Goal: Task Accomplishment & Management: Manage account settings

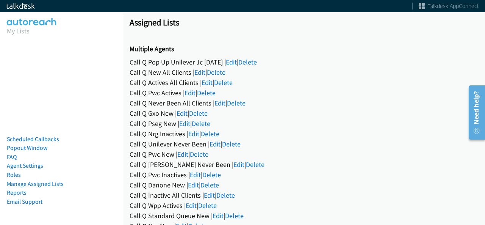
click at [237, 62] on link "Edit" at bounding box center [231, 62] width 11 height 9
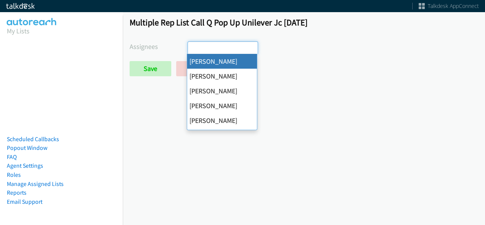
select select
click at [154, 66] on input "Save" at bounding box center [151, 68] width 42 height 15
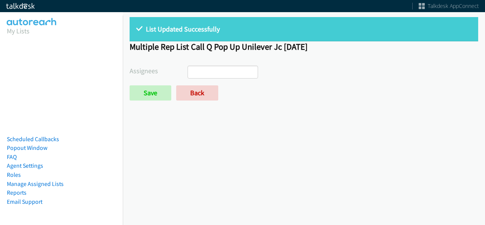
select select
click at [202, 89] on link "Back" at bounding box center [197, 92] width 42 height 15
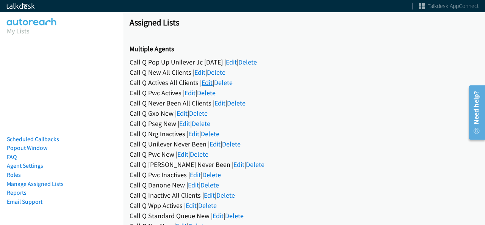
click at [207, 82] on link "Edit" at bounding box center [207, 82] width 11 height 9
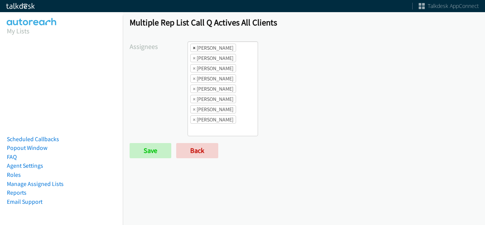
click at [193, 49] on span "×" at bounding box center [194, 48] width 3 height 8
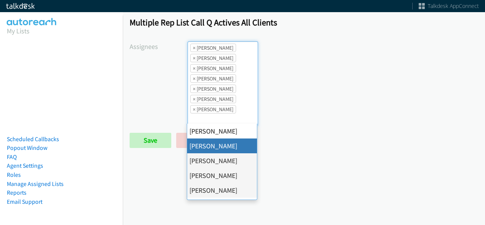
click at [193, 49] on span "×" at bounding box center [194, 48] width 3 height 8
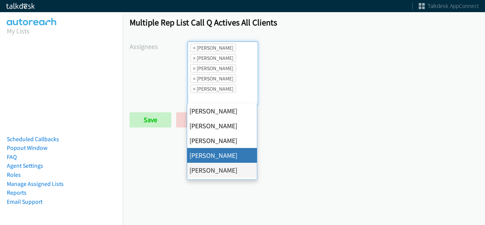
click at [193, 49] on span "×" at bounding box center [194, 48] width 3 height 8
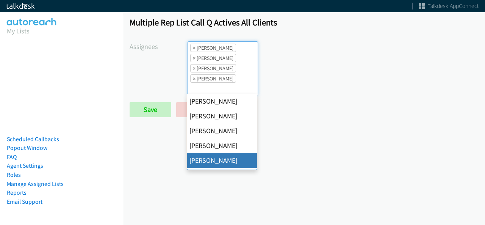
click at [193, 49] on span "×" at bounding box center [194, 48] width 3 height 8
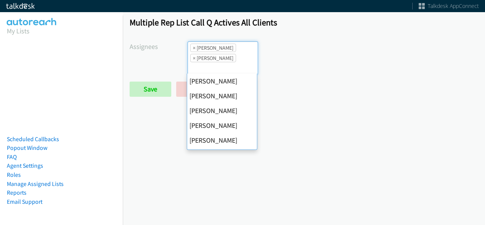
scroll to position [118, 0]
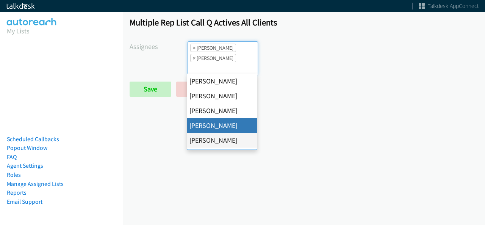
click at [193, 49] on span "×" at bounding box center [194, 48] width 3 height 8
select select "2ed67f51-2124-48e1-bef1-69761de6c0b9"
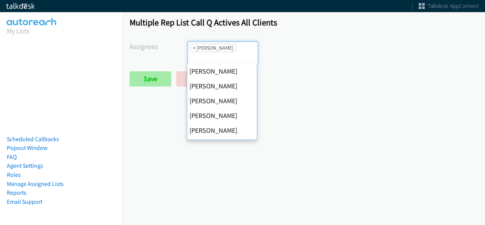
scroll to position [131, 0]
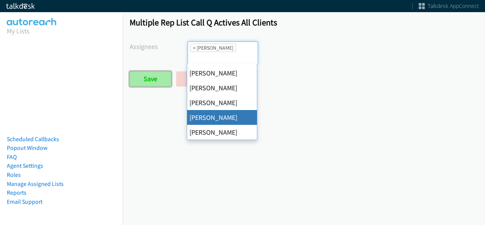
click at [160, 73] on input "Save" at bounding box center [151, 78] width 42 height 15
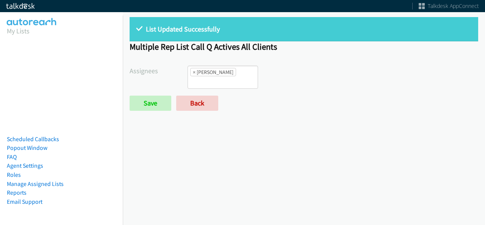
scroll to position [77, 0]
click at [192, 72] on li "× Tatiana Medina" at bounding box center [213, 72] width 46 height 8
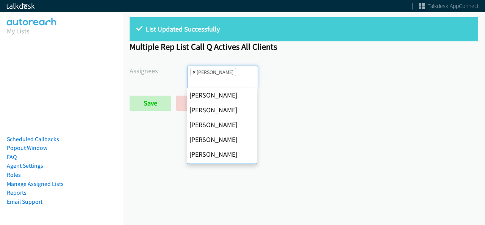
scroll to position [0, 0]
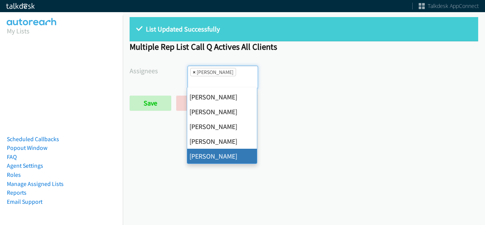
click at [193, 72] on span "×" at bounding box center [194, 72] width 3 height 8
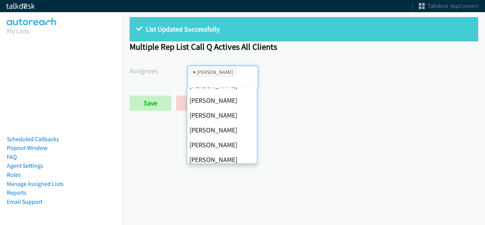
select select
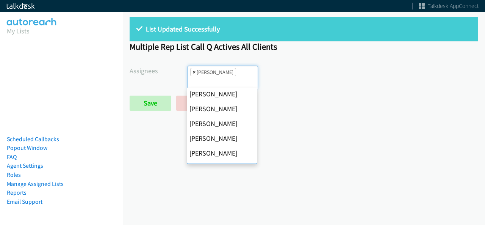
scroll to position [108, 0]
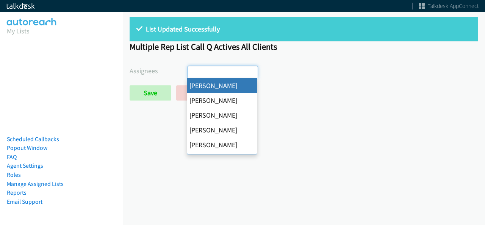
click at [164, 83] on form "Assignees Abigail Odhiambo Alana Ruiz Cathy Shahan Charles Ross Daquaya Johnson…" at bounding box center [304, 83] width 349 height 35
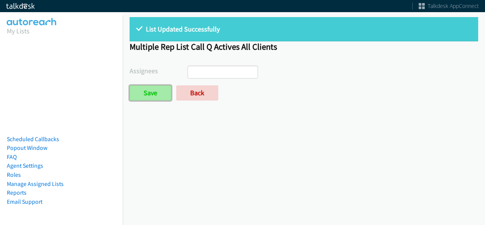
click at [157, 92] on input "Save" at bounding box center [151, 92] width 42 height 15
select select
click at [198, 82] on form "Assignees [PERSON_NAME] [PERSON_NAME] [PERSON_NAME] [PERSON_NAME] Daquaya [PERS…" at bounding box center [304, 83] width 349 height 35
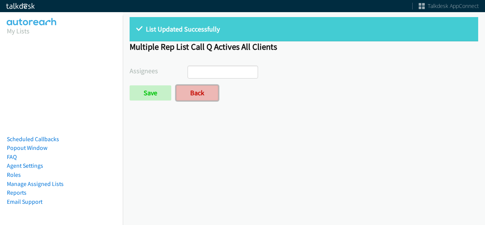
click at [195, 91] on link "Back" at bounding box center [197, 92] width 42 height 15
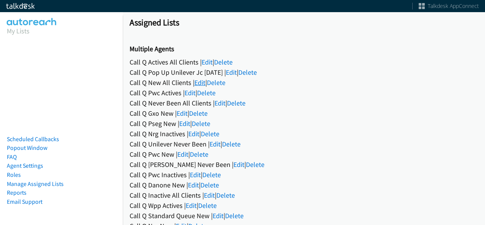
click at [200, 84] on link "Edit" at bounding box center [200, 82] width 11 height 9
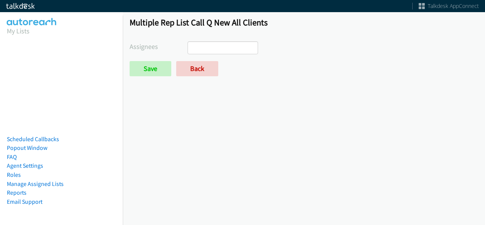
select select
click at [200, 72] on link "Back" at bounding box center [197, 68] width 42 height 15
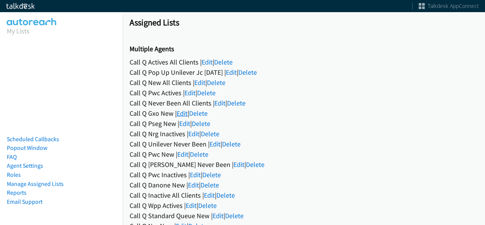
click at [181, 114] on link "Edit" at bounding box center [182, 113] width 11 height 9
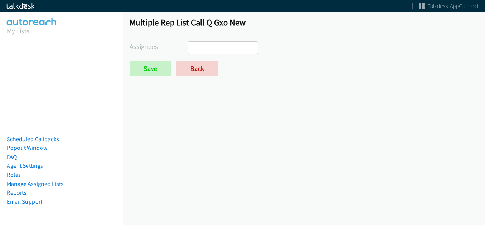
click at [206, 46] on input "search" at bounding box center [201, 48] width 27 height 12
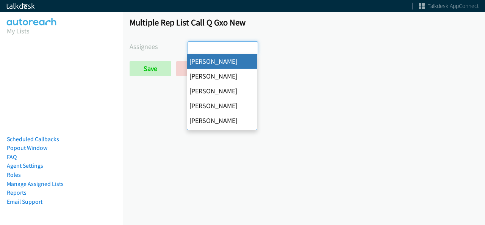
select select "cb11e729-9a1d-44de-9b38-0f5a50c7e01c"
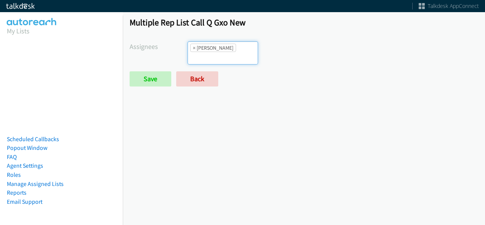
click at [223, 52] on ul "× Abigail Odhiambo" at bounding box center [223, 53] width 70 height 22
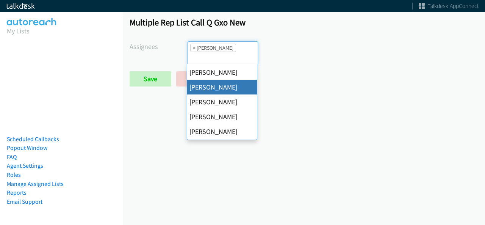
scroll to position [114, 0]
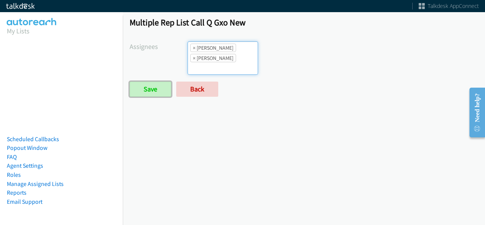
click at [155, 85] on input "Save" at bounding box center [151, 89] width 42 height 15
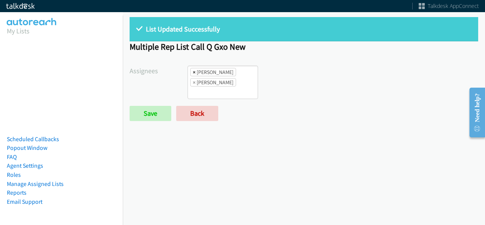
click at [194, 75] on span "×" at bounding box center [194, 72] width 3 height 8
select select "342df737-67c3-4ba0-b24a-dddbcb1c4b65"
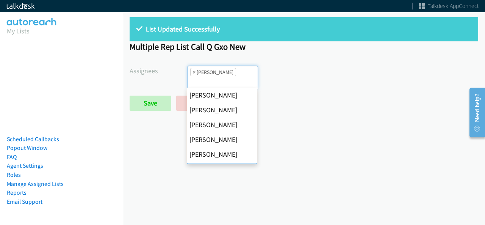
click at [194, 75] on span "×" at bounding box center [194, 72] width 3 height 8
select select
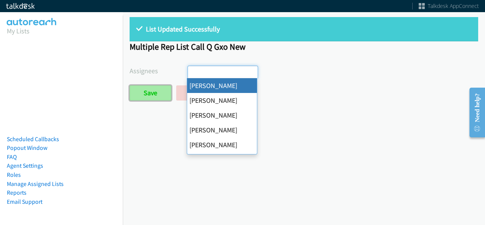
click at [156, 97] on input "Save" at bounding box center [151, 92] width 42 height 15
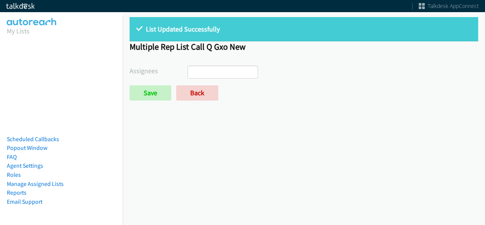
select select
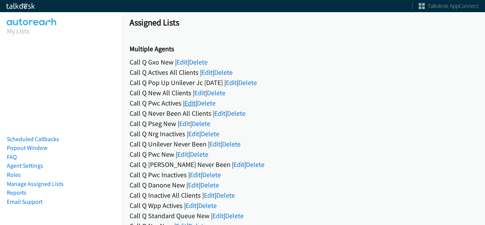
click at [190, 105] on link "Edit" at bounding box center [190, 103] width 11 height 9
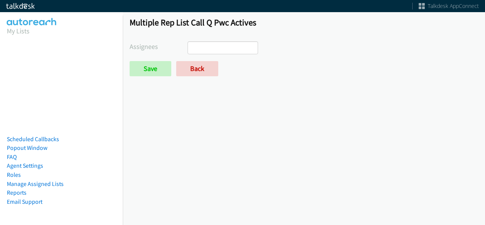
click at [223, 46] on ul at bounding box center [223, 48] width 70 height 12
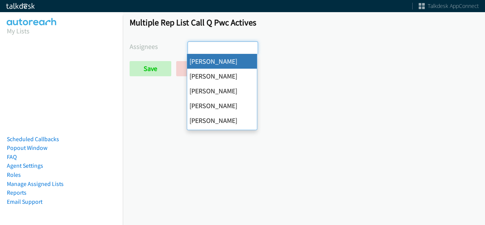
select select "cb11e729-9a1d-44de-9b38-0f5a50c7e01c"
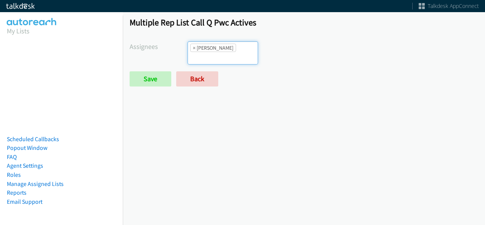
click at [227, 52] on ul "× Abigail Odhiambo" at bounding box center [223, 53] width 70 height 22
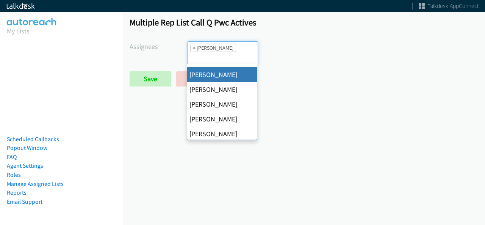
scroll to position [131, 0]
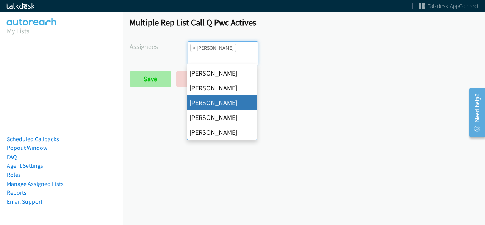
drag, startPoint x: 212, startPoint y: 99, endPoint x: 153, endPoint y: 89, distance: 59.2
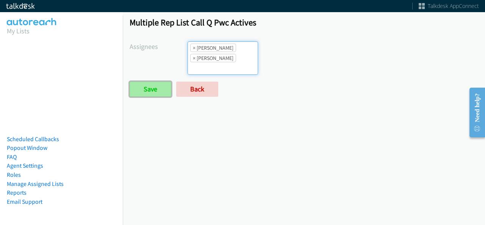
click at [143, 90] on input "Save" at bounding box center [151, 89] width 42 height 15
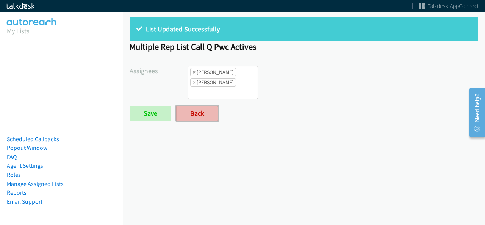
click at [208, 107] on link "Back" at bounding box center [197, 113] width 42 height 15
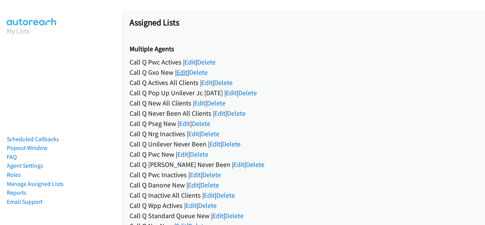
click at [183, 74] on link "Edit" at bounding box center [182, 72] width 11 height 9
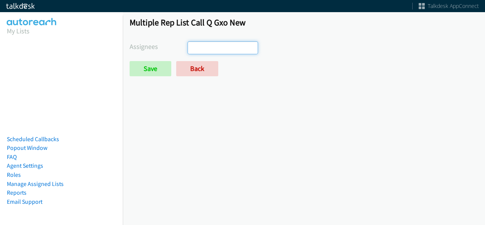
click at [220, 44] on ul at bounding box center [223, 48] width 70 height 12
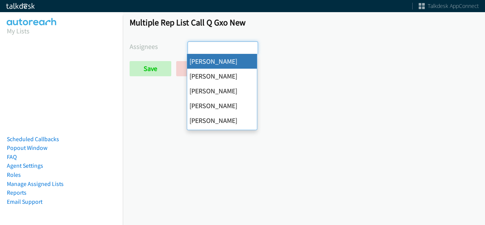
select select "cb11e729-9a1d-44de-9b38-0f5a50c7e01c"
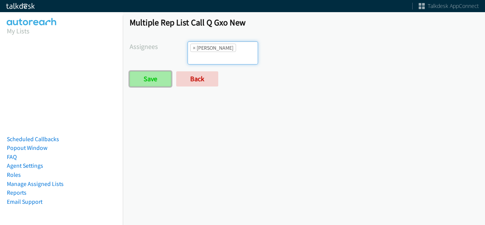
click at [148, 77] on input "Save" at bounding box center [151, 78] width 42 height 15
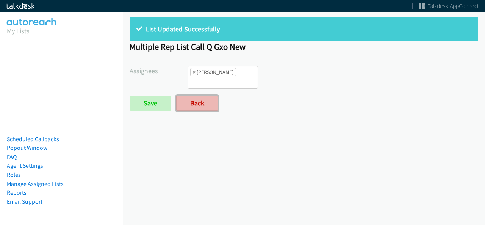
click at [207, 104] on link "Back" at bounding box center [197, 103] width 42 height 15
